Goal: Task Accomplishment & Management: Manage account settings

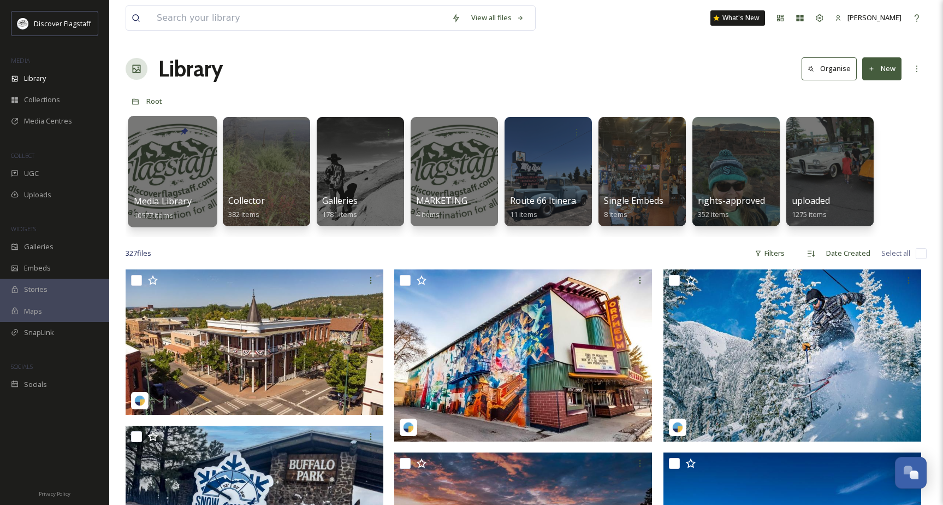
click at [167, 169] on div at bounding box center [172, 171] width 89 height 111
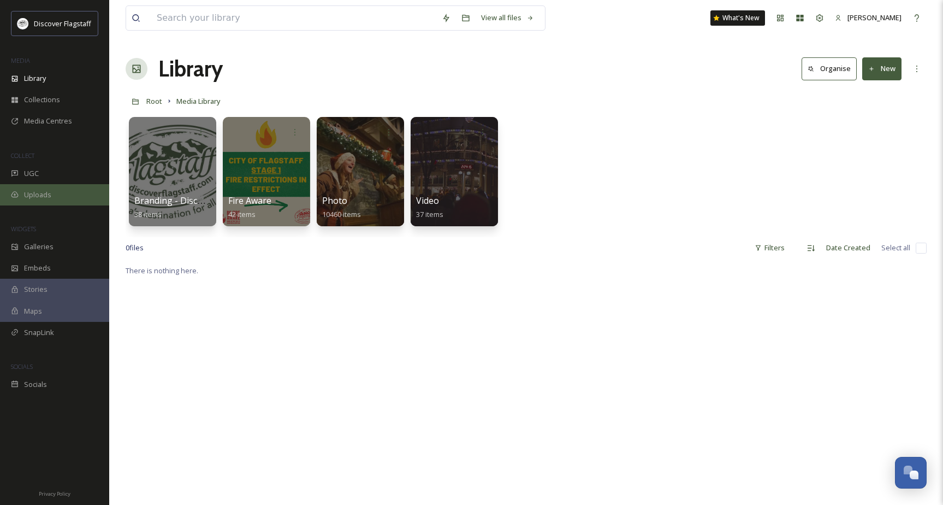
click at [39, 200] on div "Uploads" at bounding box center [54, 194] width 109 height 21
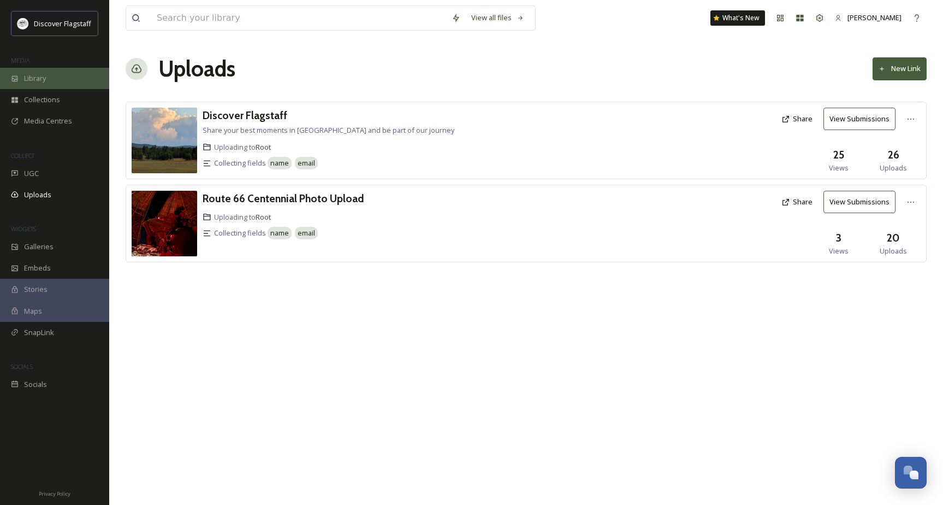
click at [21, 82] on div "Library" at bounding box center [54, 78] width 109 height 21
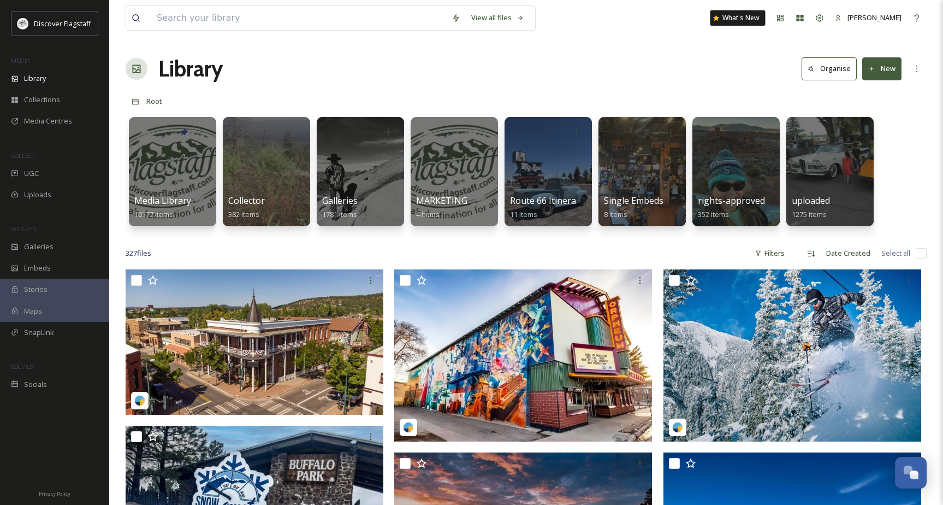
click at [735, 21] on div "What's New" at bounding box center [738, 17] width 55 height 15
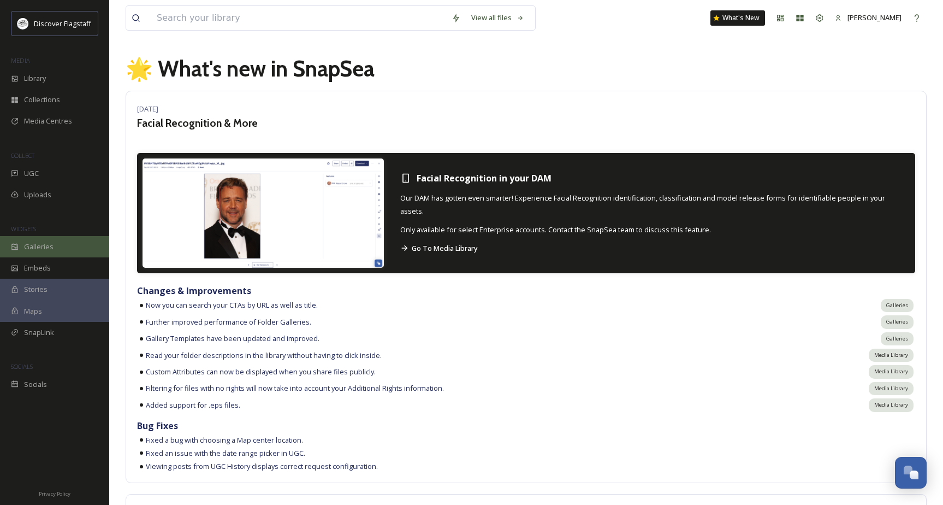
click at [26, 246] on span "Galleries" at bounding box center [38, 246] width 29 height 10
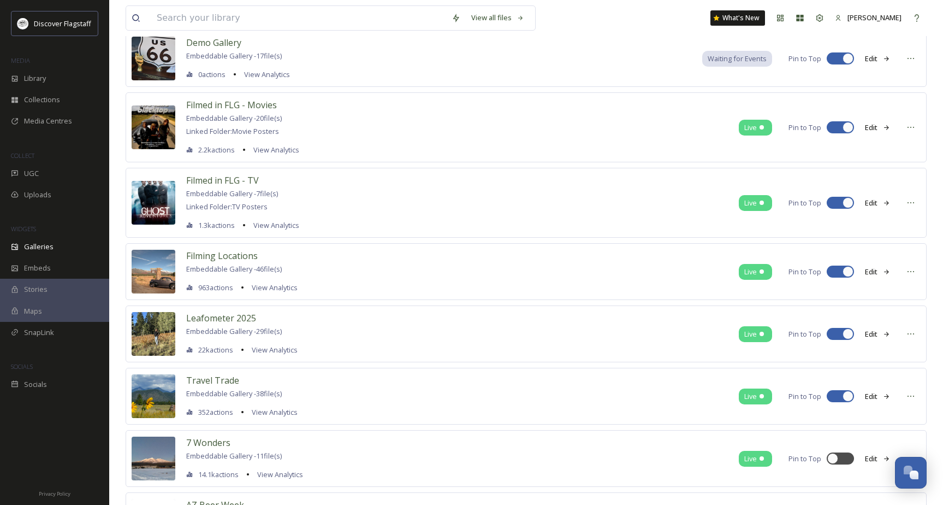
scroll to position [188, 0]
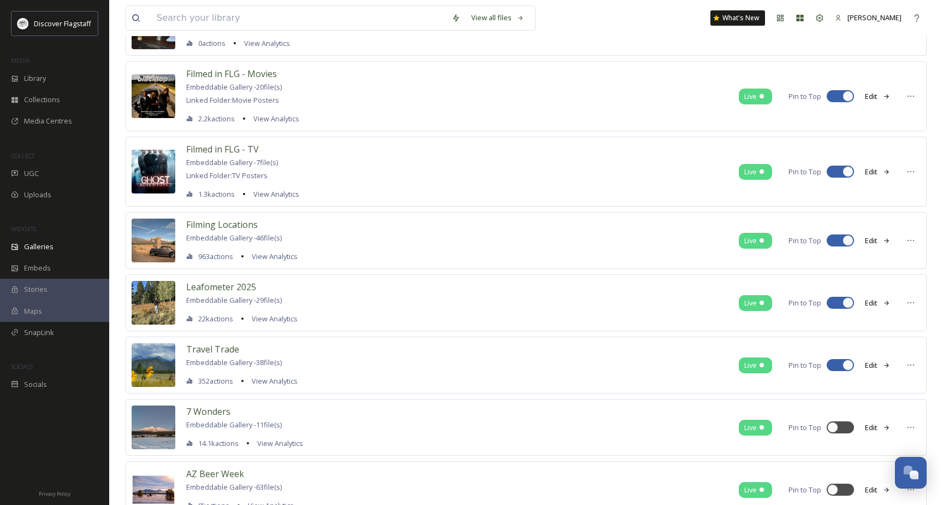
click at [146, 298] on img at bounding box center [154, 303] width 44 height 44
click at [19, 193] on div "Uploads" at bounding box center [54, 194] width 109 height 21
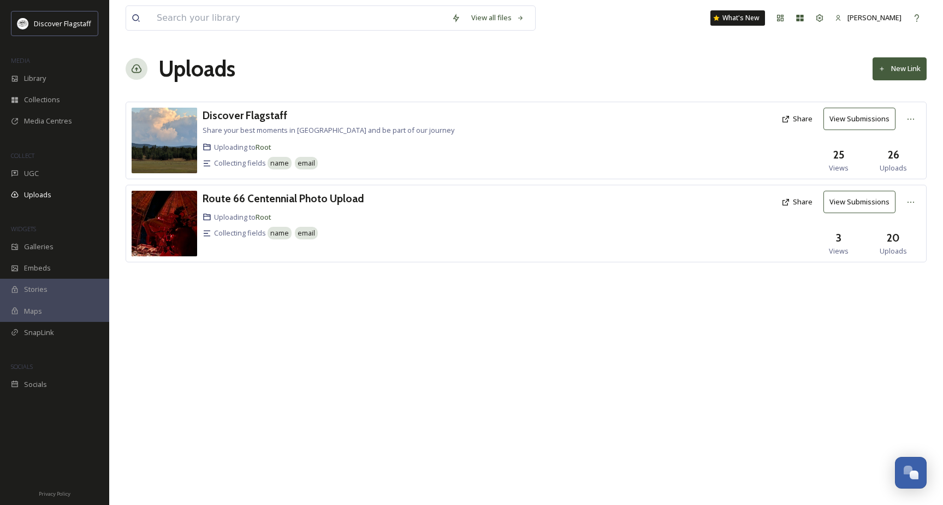
click at [151, 149] on img at bounding box center [165, 141] width 66 height 66
click at [26, 174] on span "UGC" at bounding box center [31, 173] width 15 height 10
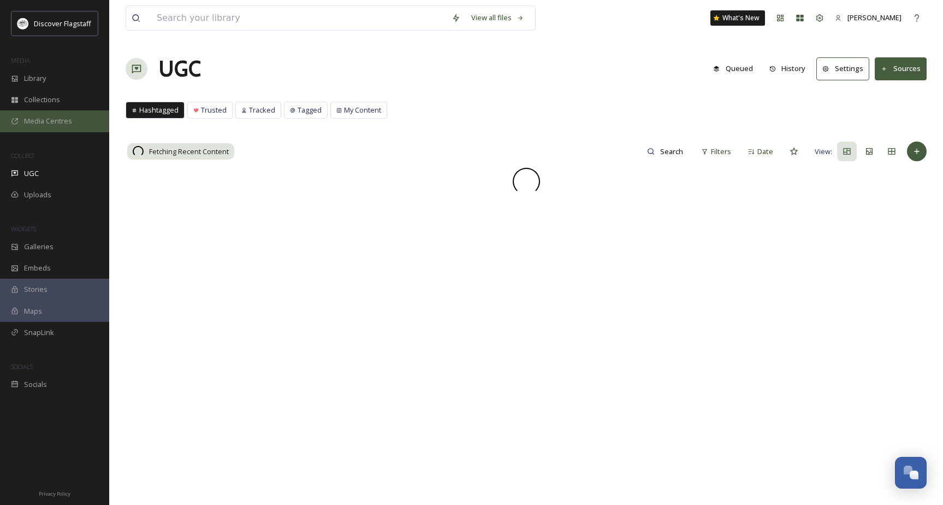
click at [57, 124] on span "Media Centres" at bounding box center [48, 121] width 48 height 10
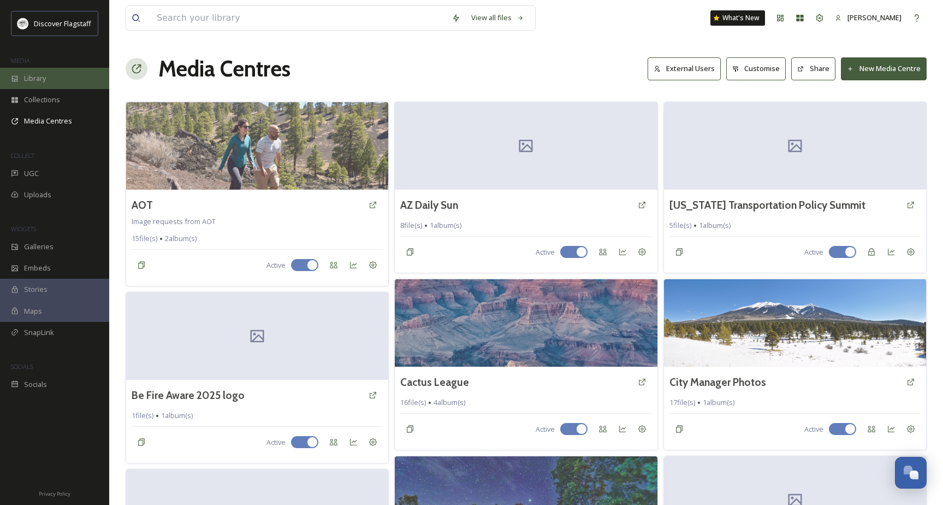
click at [40, 81] on span "Library" at bounding box center [35, 78] width 22 height 10
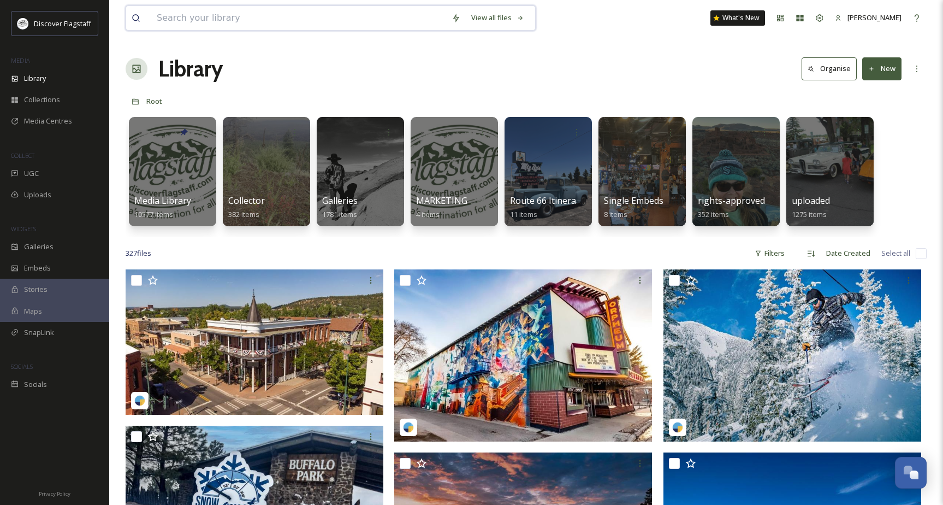
click at [195, 23] on input at bounding box center [298, 18] width 295 height 24
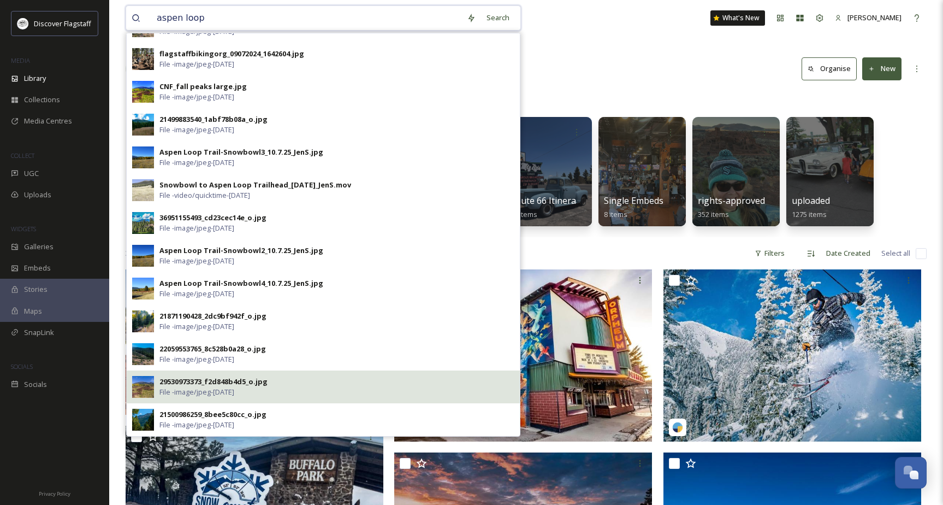
scroll to position [220, 0]
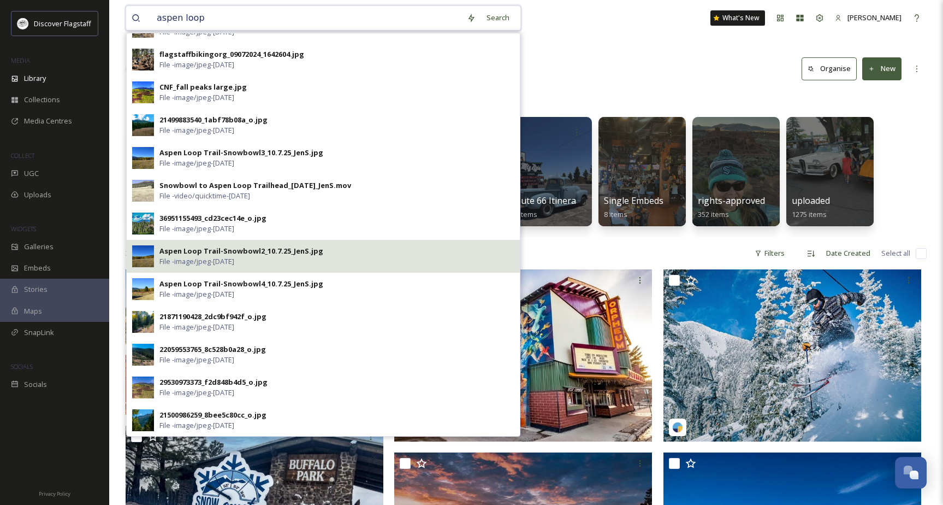
type input "aspen loop"
click at [235, 250] on div "Aspen Loop Trail-Snowbowl2_10.7.25_JenS.jpg" at bounding box center [241, 251] width 164 height 10
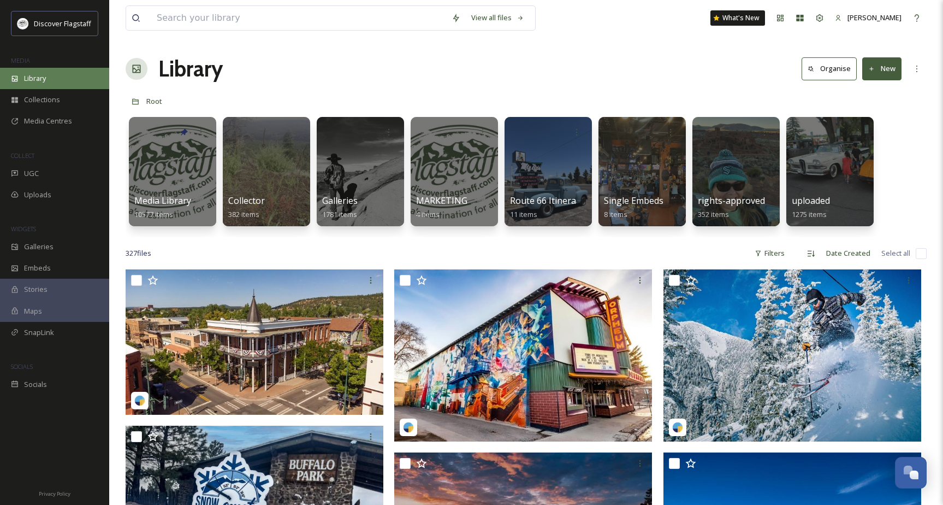
click at [38, 82] on span "Library" at bounding box center [35, 78] width 22 height 10
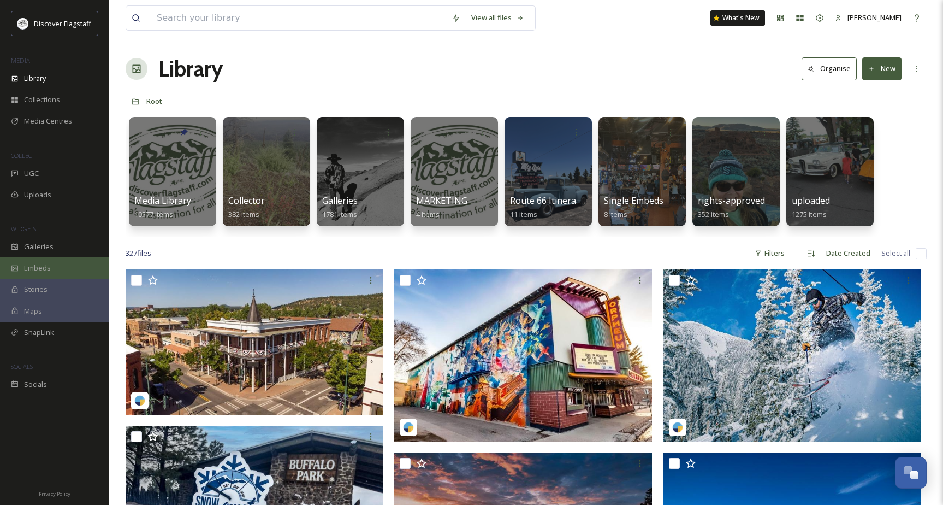
click at [54, 271] on div "Embeds" at bounding box center [54, 267] width 109 height 21
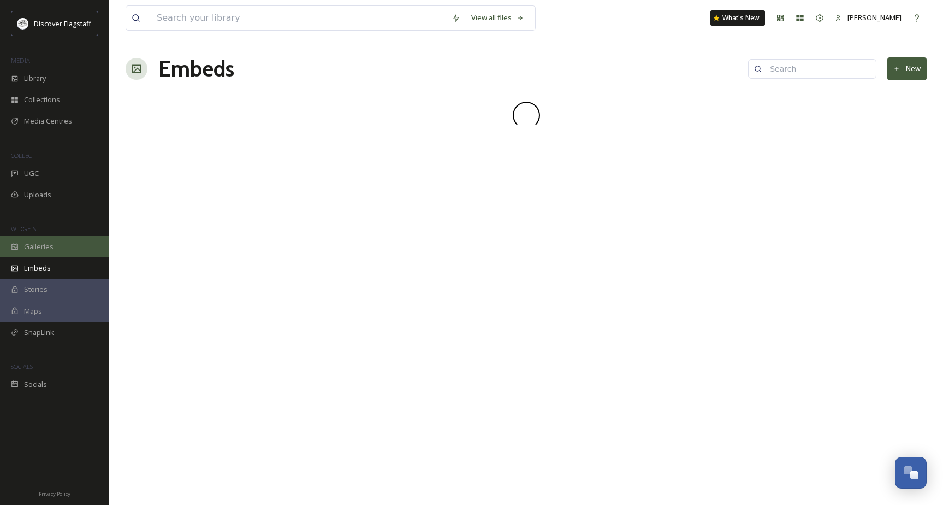
click at [54, 245] on div "Galleries" at bounding box center [54, 246] width 109 height 21
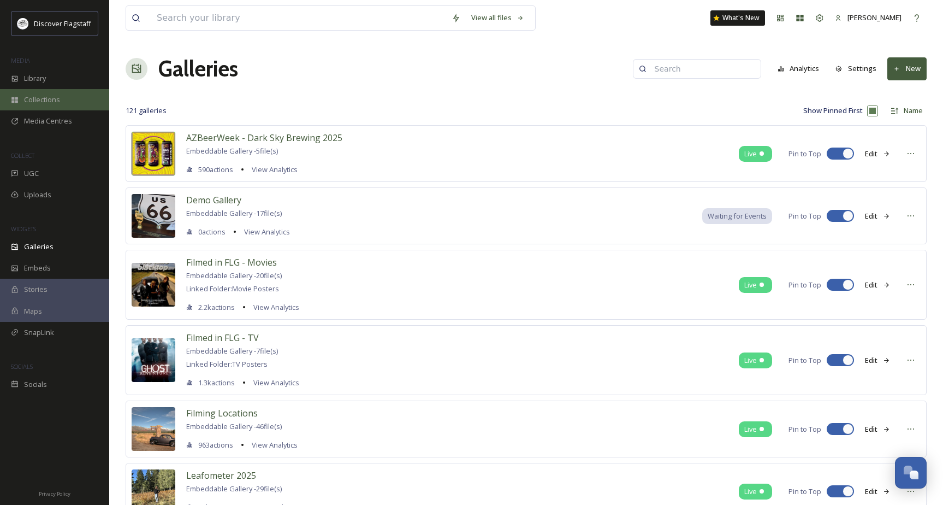
click at [40, 103] on span "Collections" at bounding box center [42, 99] width 36 height 10
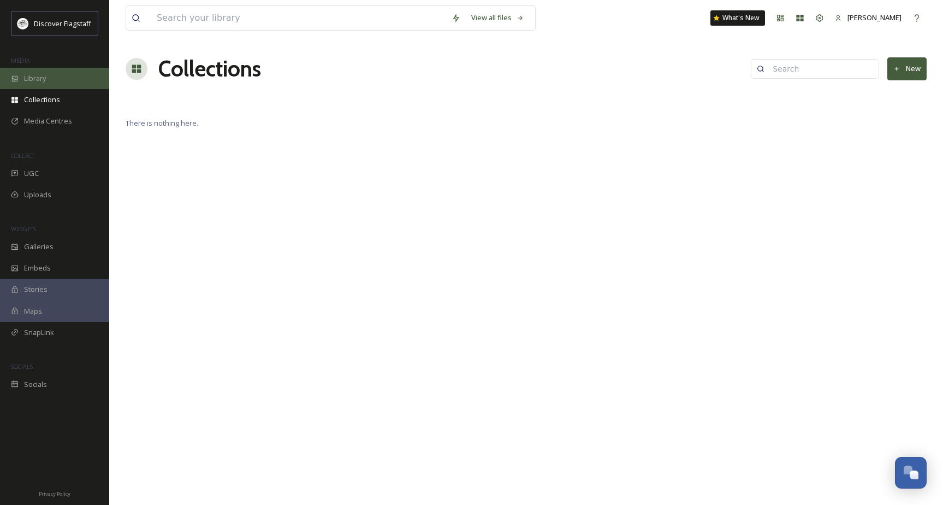
click at [38, 82] on span "Library" at bounding box center [35, 78] width 22 height 10
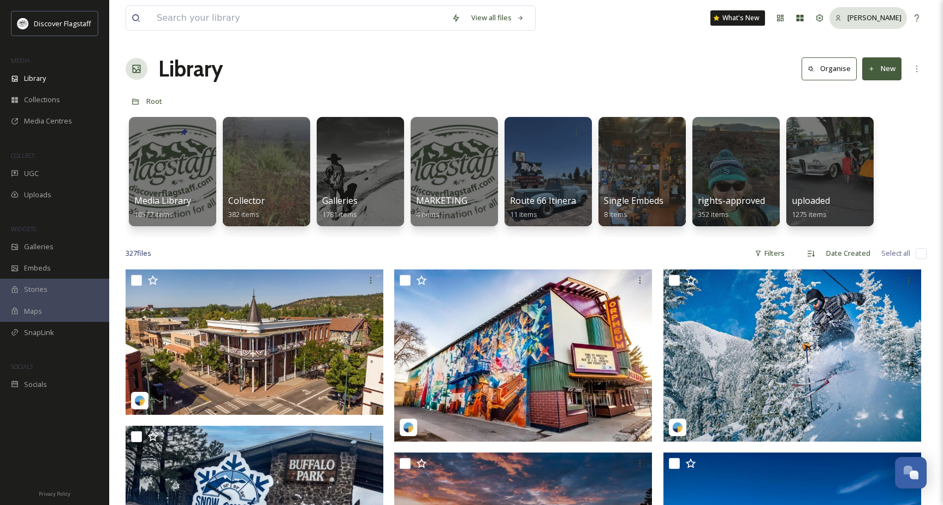
click at [872, 16] on span "[PERSON_NAME]" at bounding box center [875, 18] width 54 height 10
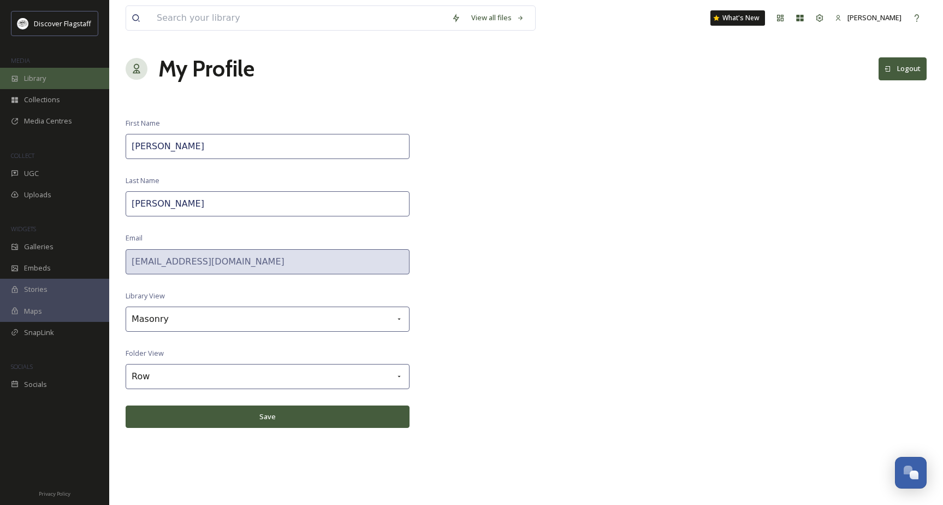
click at [28, 75] on span "Library" at bounding box center [35, 78] width 22 height 10
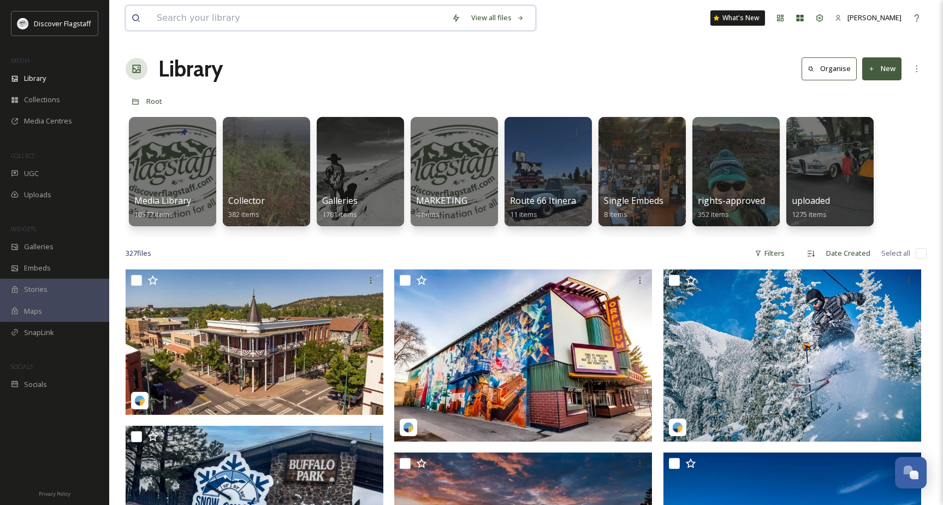
click at [167, 19] on input at bounding box center [298, 18] width 295 height 24
click at [848, 169] on div at bounding box center [829, 171] width 89 height 111
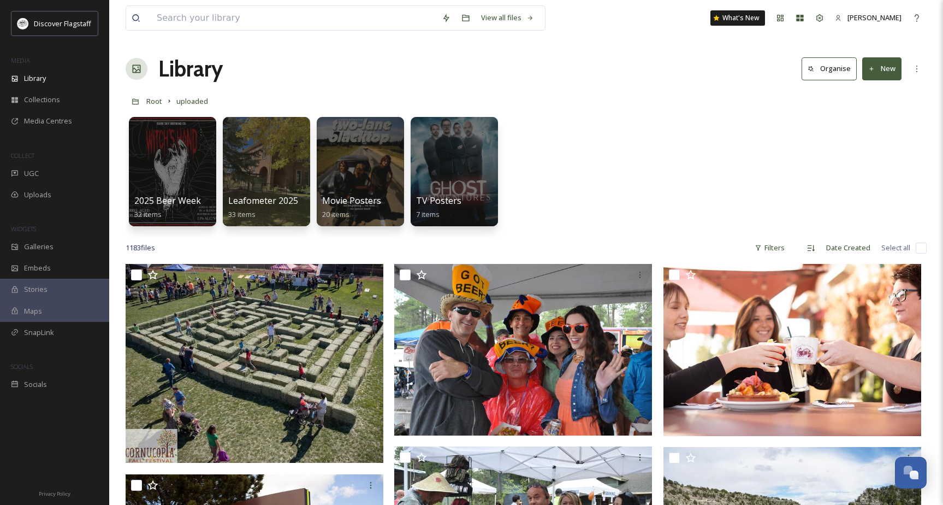
click at [829, 72] on button "Organise" at bounding box center [829, 68] width 55 height 22
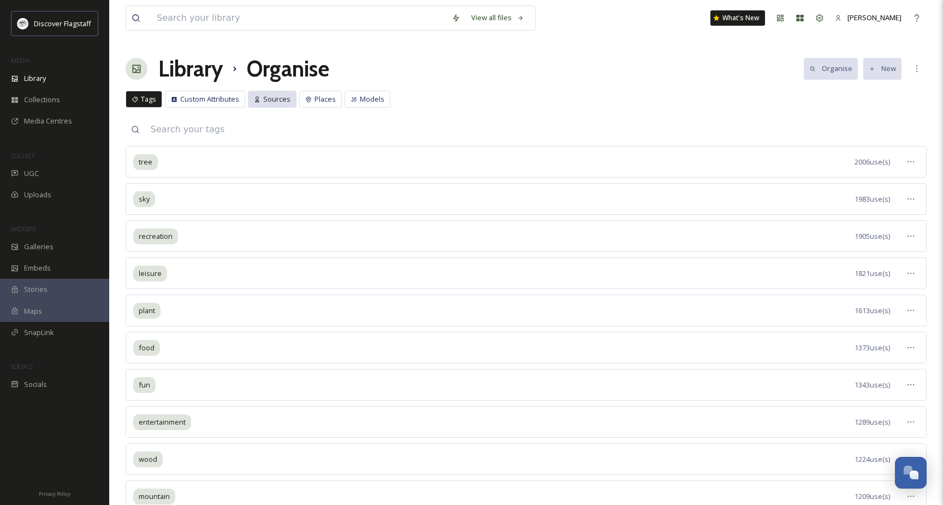
click at [282, 103] on span "Sources" at bounding box center [276, 99] width 27 height 10
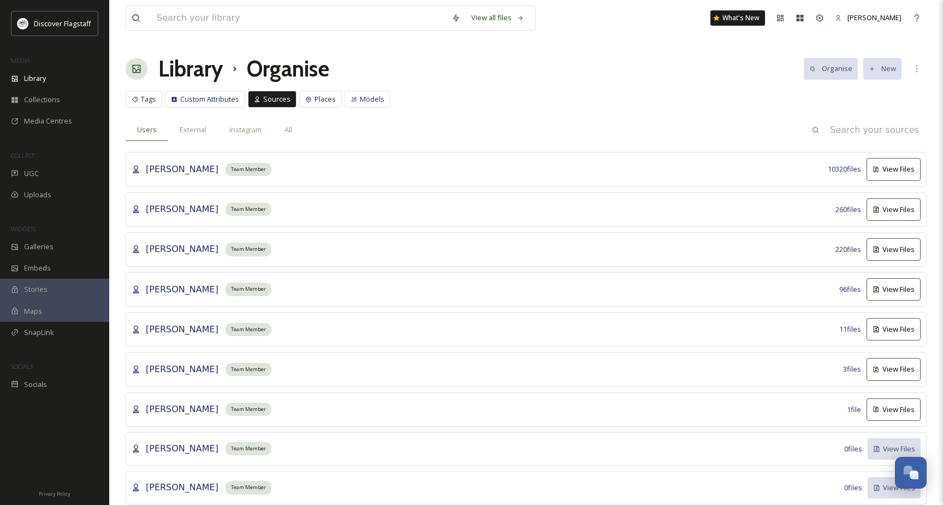
click at [168, 328] on div "[PERSON_NAME] Team Member 11 file s View Files" at bounding box center [526, 329] width 801 height 34
click at [901, 326] on button "View Files" at bounding box center [894, 329] width 54 height 22
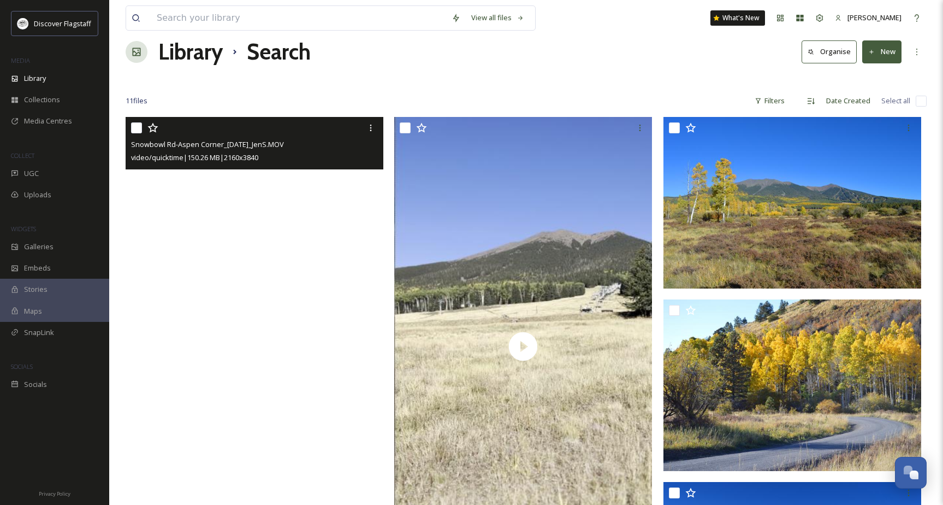
scroll to position [17, 0]
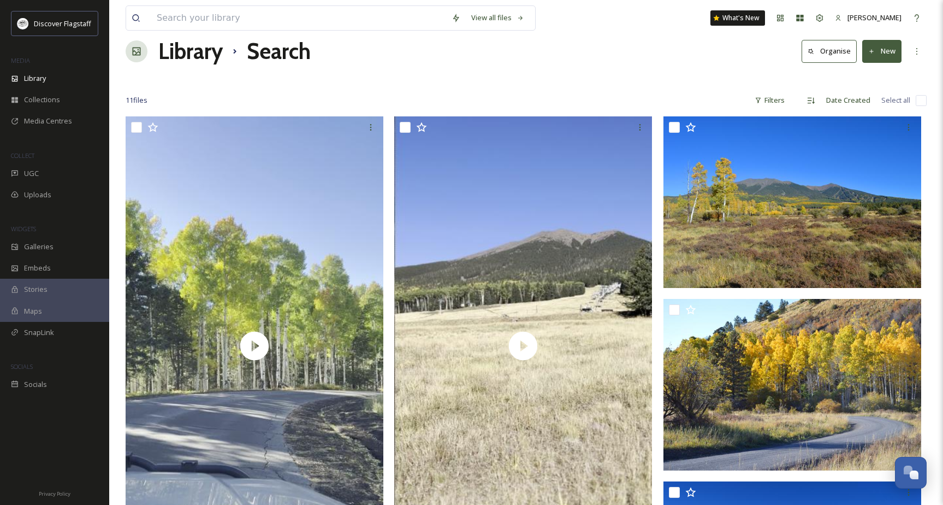
click at [918, 99] on input "checkbox" at bounding box center [921, 100] width 11 height 11
checkbox input "true"
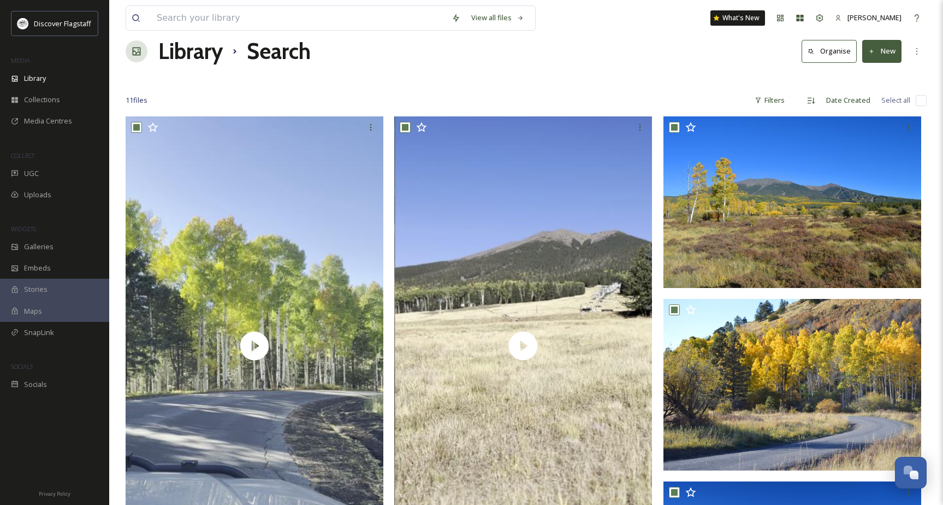
checkbox input "true"
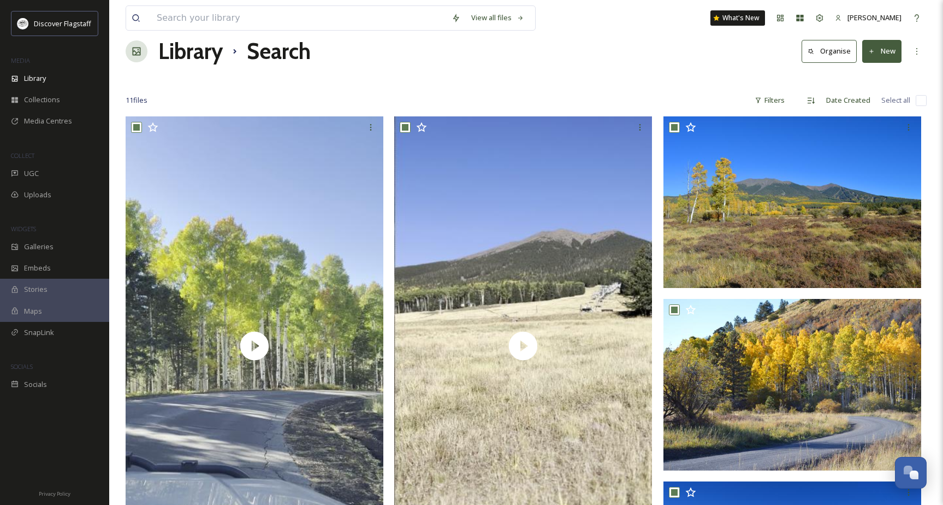
checkbox input "true"
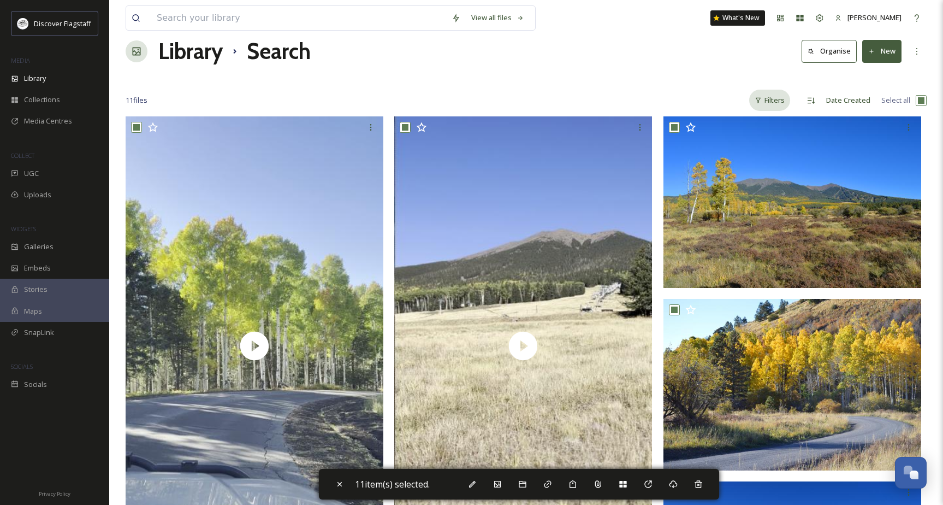
click at [773, 102] on div "Filters" at bounding box center [769, 100] width 41 height 21
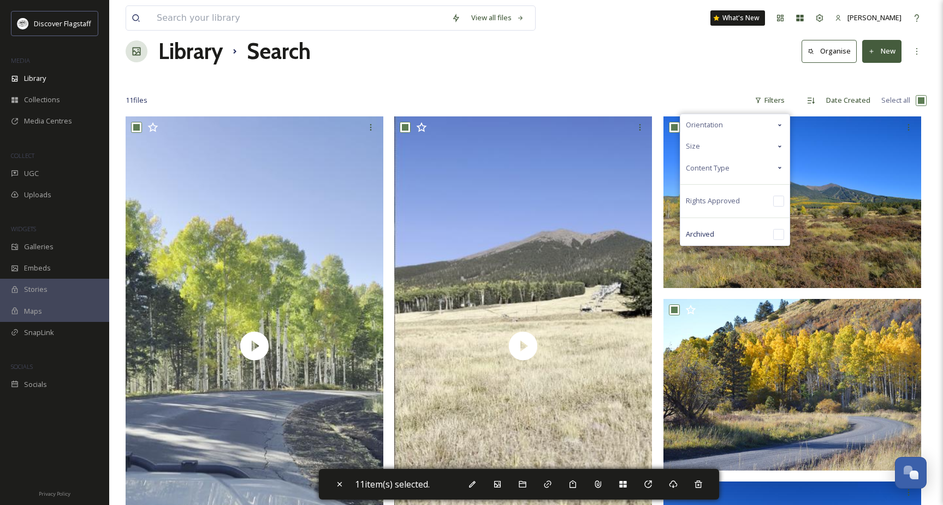
click at [828, 55] on button "Organise" at bounding box center [829, 51] width 55 height 22
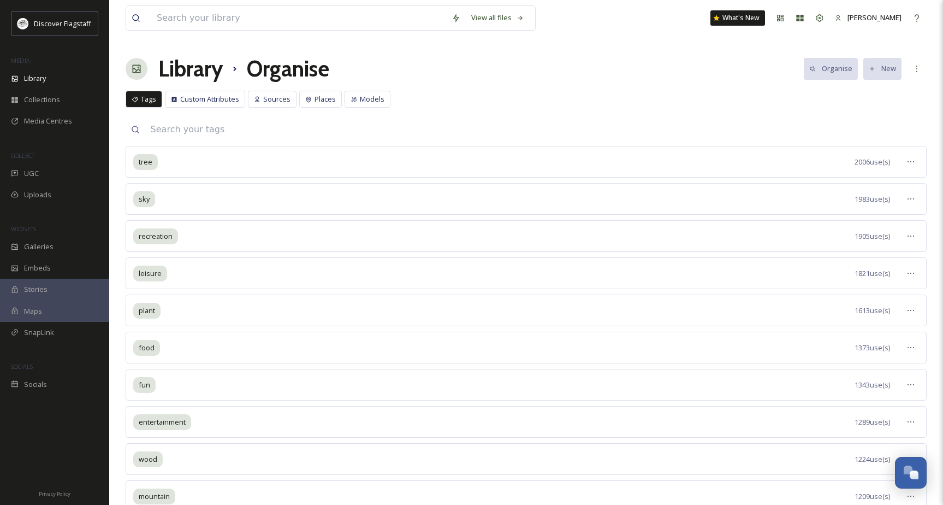
click at [673, 104] on div "Tags Custom Attributes Sources Places Models Tags Custom Attributes Sources Pla…" at bounding box center [526, 102] width 801 height 22
